Goal: Information Seeking & Learning: Learn about a topic

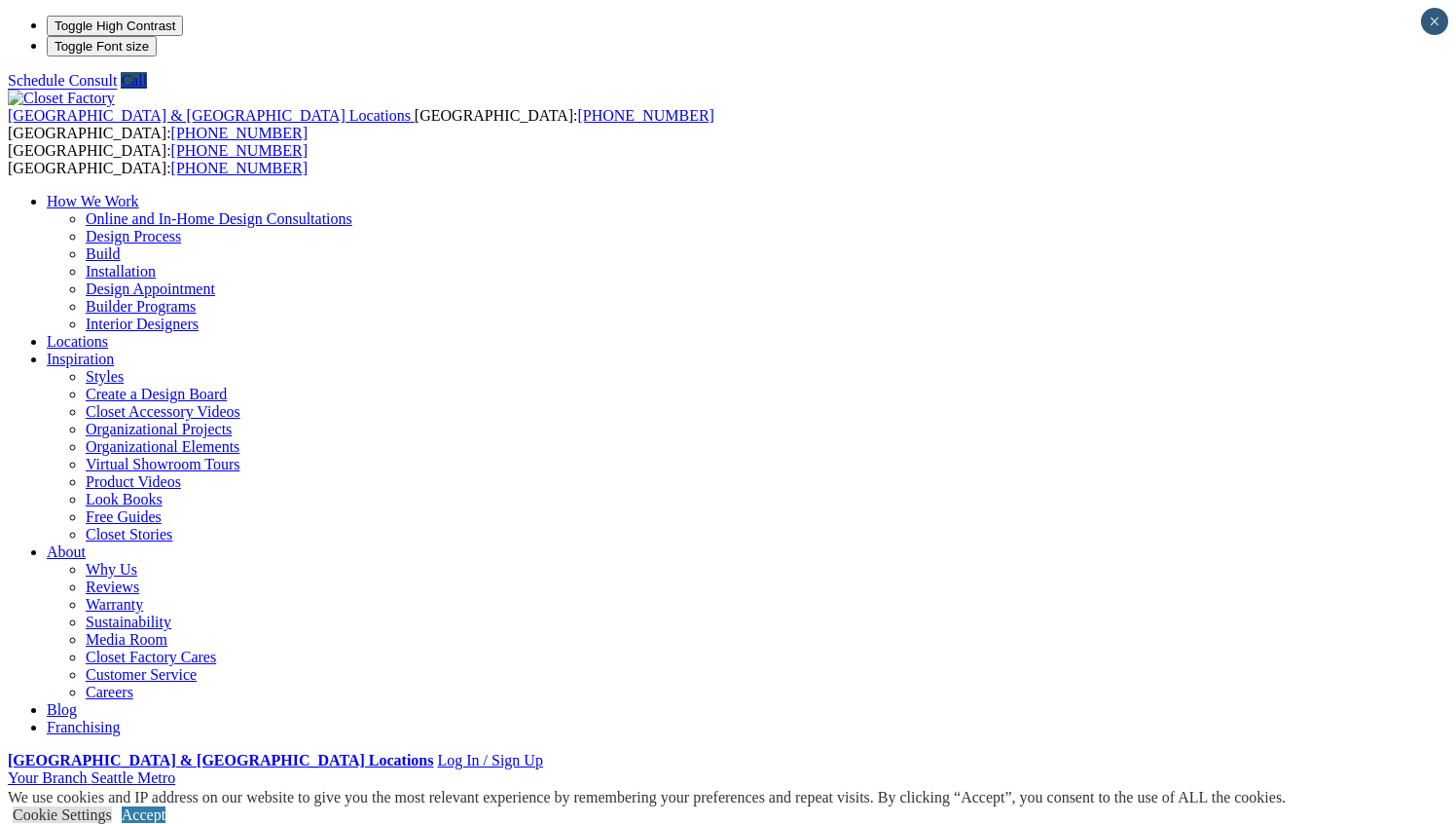
click at [107, 802] on link "Custom Closets" at bounding box center [96, 810] width 98 height 17
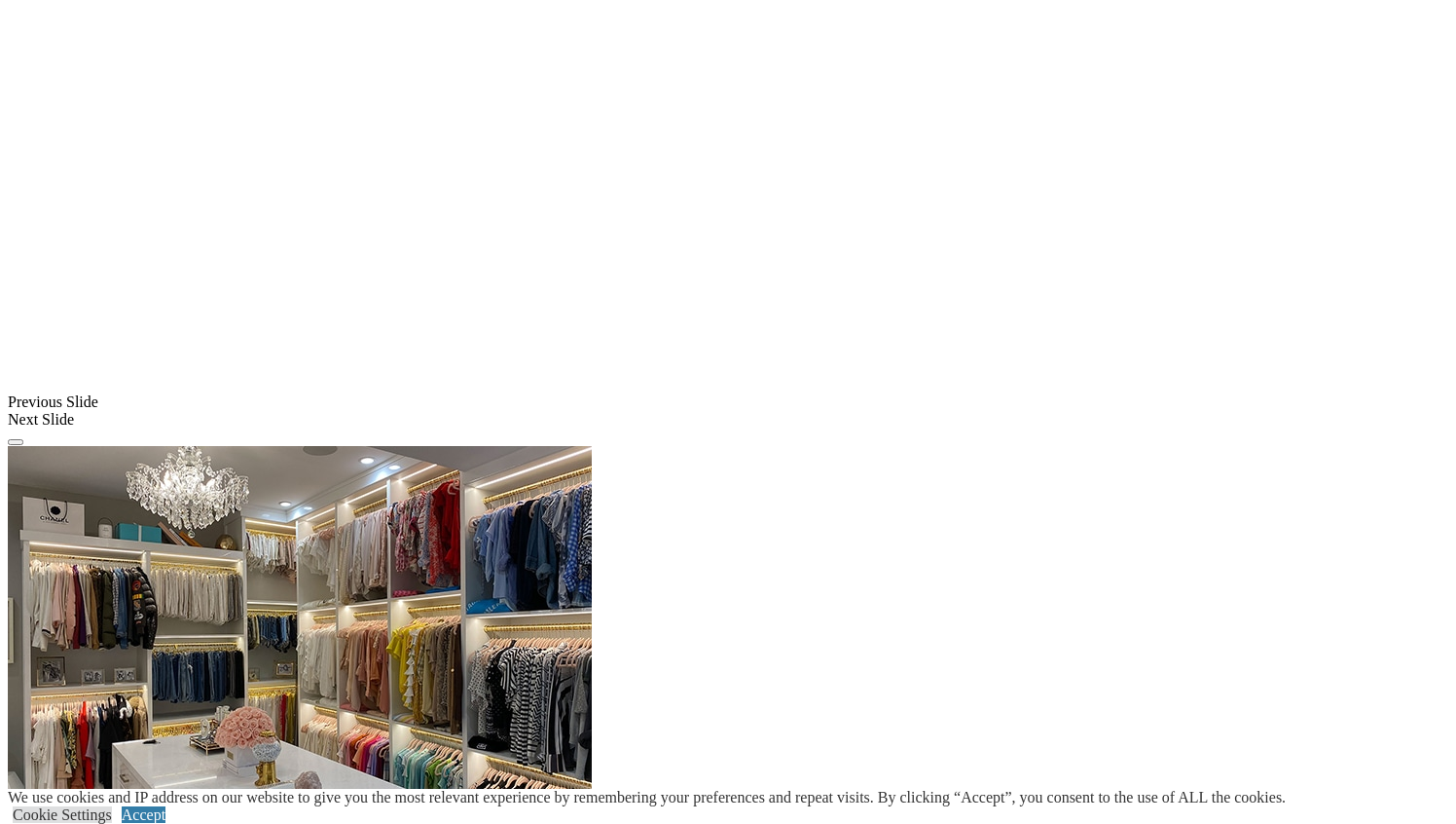
scroll to position [1995, 0]
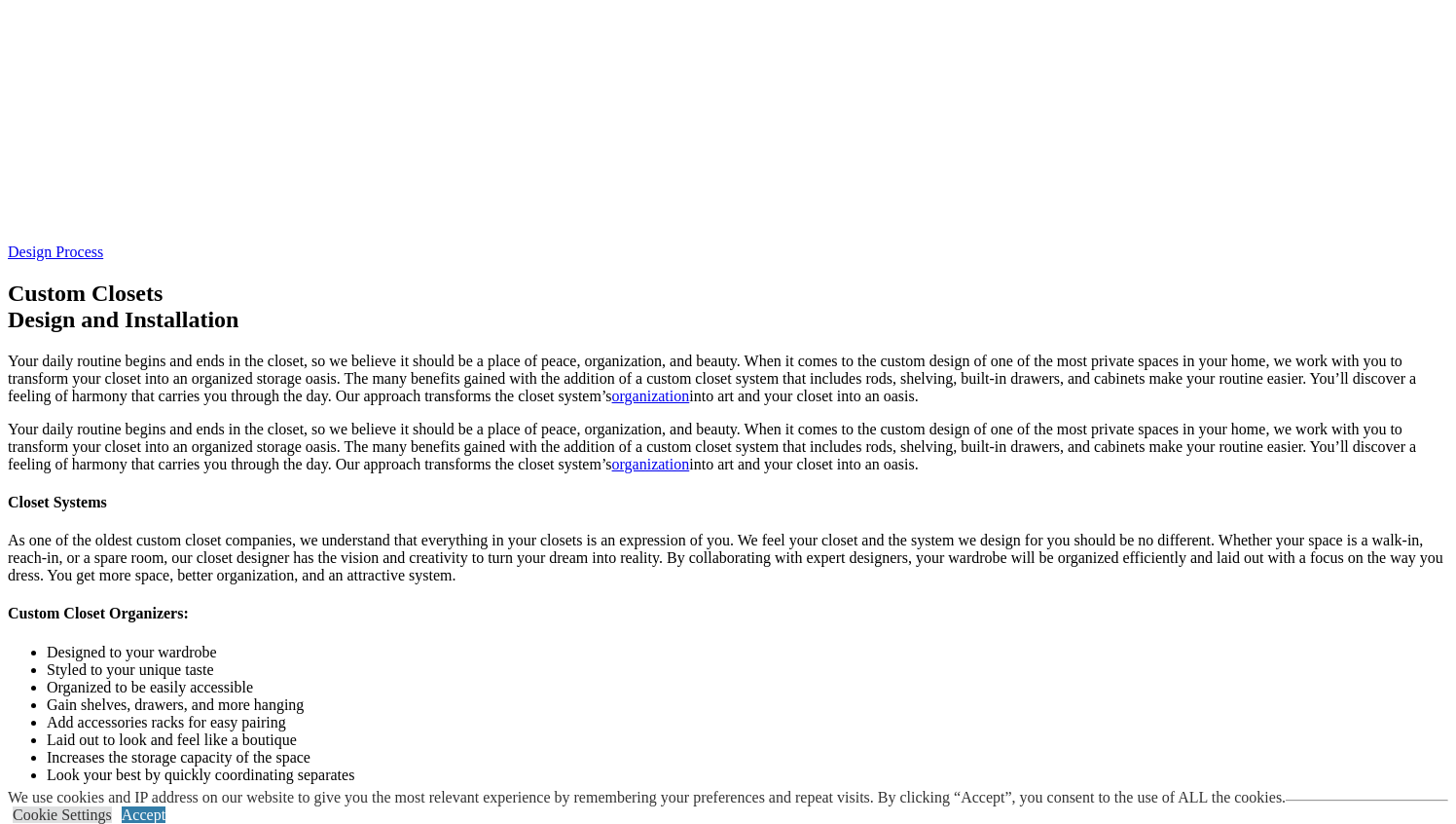
scroll to position [6092, 0]
